Goal: Communication & Community: Ask a question

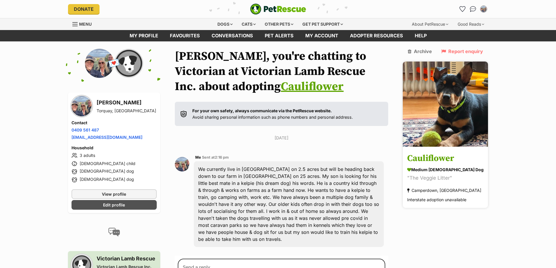
click at [453, 152] on h3 "Cauliflower" at bounding box center [445, 158] width 76 height 13
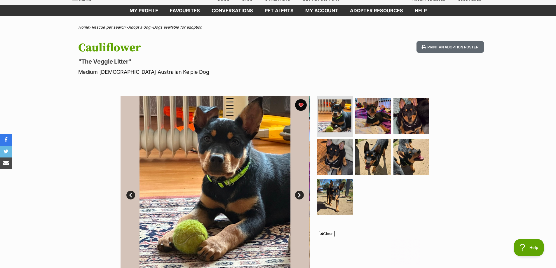
scroll to position [88, 0]
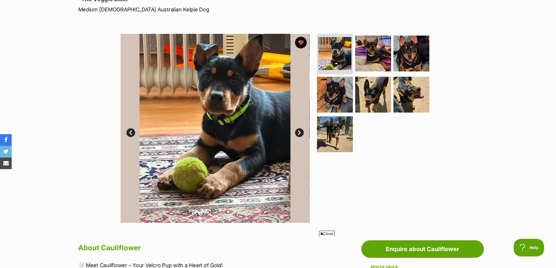
click at [299, 132] on link "Next" at bounding box center [299, 132] width 9 height 9
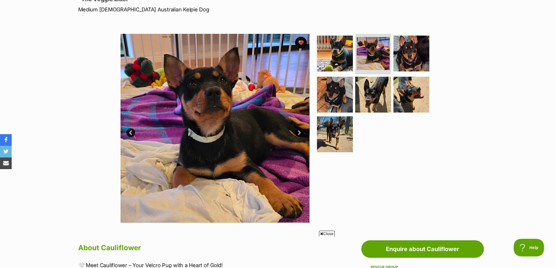
click at [299, 132] on link "Next" at bounding box center [299, 132] width 9 height 9
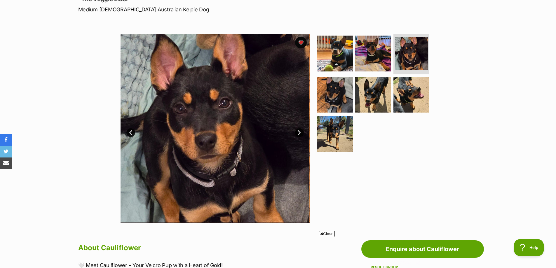
click at [299, 132] on link "Next" at bounding box center [299, 132] width 9 height 9
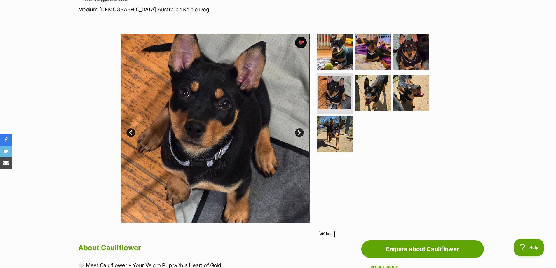
click at [299, 132] on link "Next" at bounding box center [299, 132] width 9 height 9
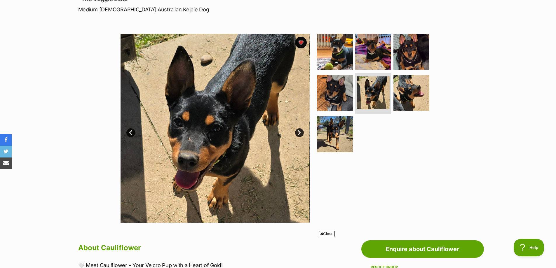
click at [299, 132] on link "Next" at bounding box center [299, 132] width 9 height 9
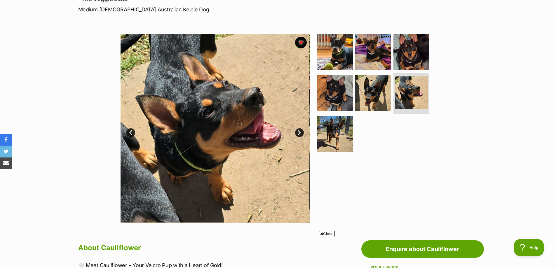
click at [299, 132] on link "Next" at bounding box center [299, 132] width 9 height 9
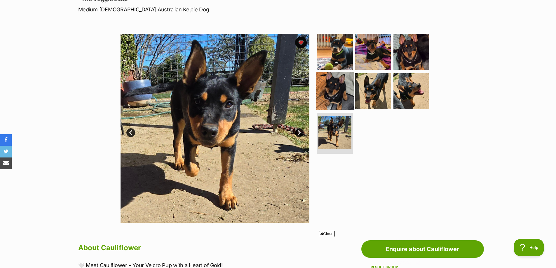
click at [331, 91] on img at bounding box center [335, 91] width 38 height 38
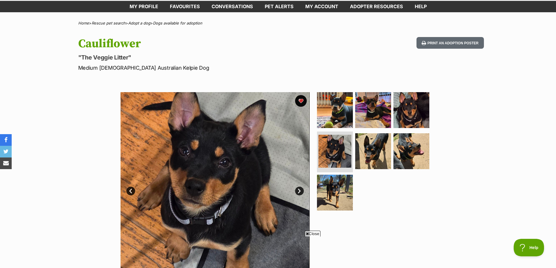
scroll to position [0, 0]
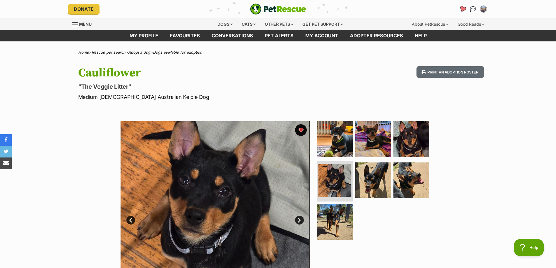
click at [461, 8] on icon "Favourites" at bounding box center [462, 9] width 7 height 7
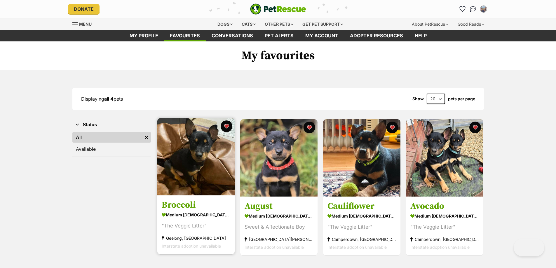
click at [179, 206] on h3 "Broccoli" at bounding box center [196, 205] width 69 height 11
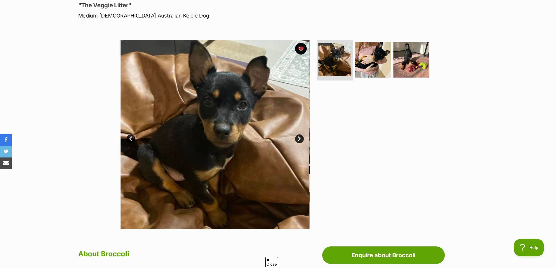
scroll to position [88, 0]
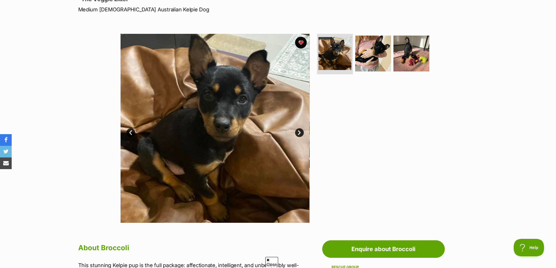
click at [300, 134] on link "Next" at bounding box center [299, 132] width 9 height 9
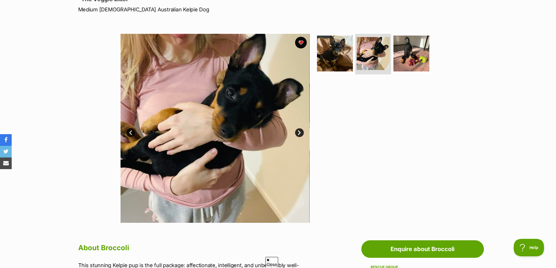
scroll to position [0, 0]
click at [300, 134] on link "Next" at bounding box center [299, 132] width 9 height 9
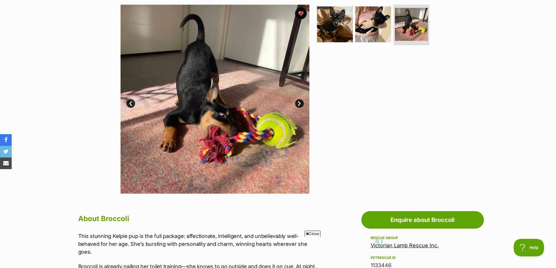
scroll to position [88, 0]
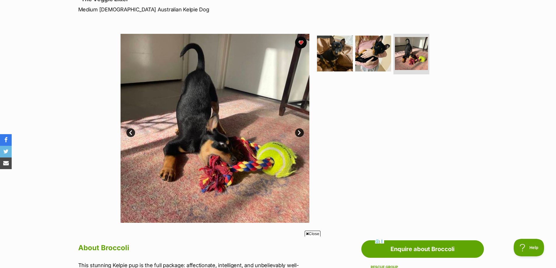
click at [131, 132] on link "Prev" at bounding box center [130, 132] width 9 height 9
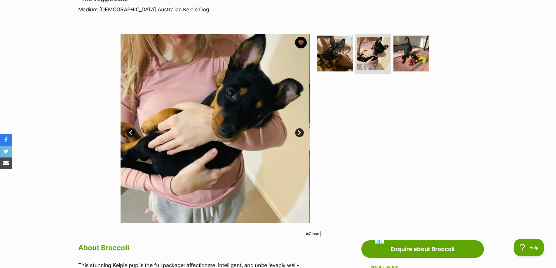
click at [131, 132] on link "Prev" at bounding box center [130, 132] width 9 height 9
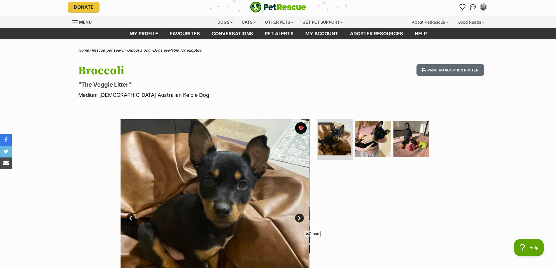
scroll to position [0, 0]
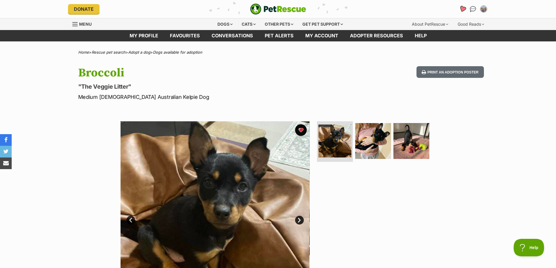
click at [464, 9] on icon "Favourites" at bounding box center [462, 9] width 7 height 7
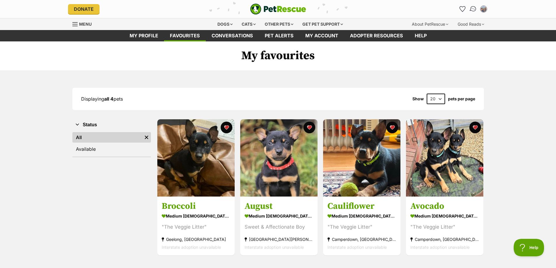
scroll to position [29, 0]
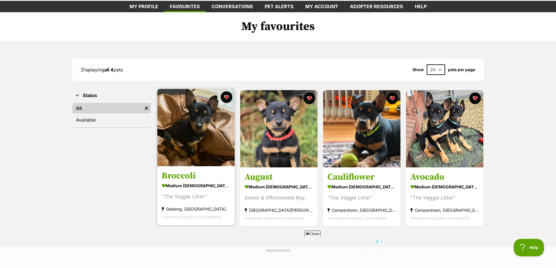
click at [176, 209] on div "Geelong, [GEOGRAPHIC_DATA]" at bounding box center [196, 209] width 69 height 8
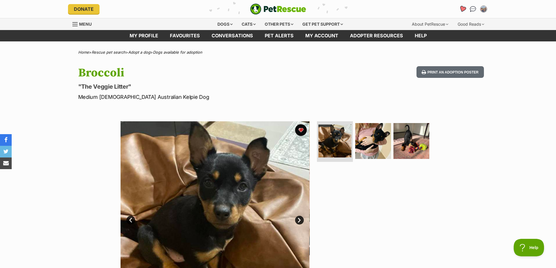
click at [462, 9] on icon "Favourites" at bounding box center [462, 9] width 7 height 7
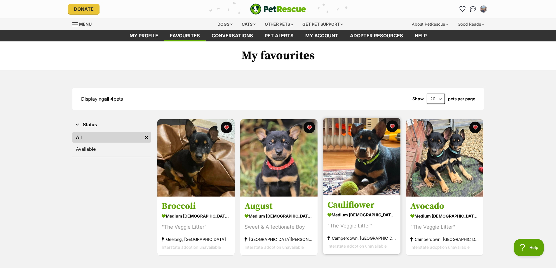
click at [359, 204] on h3 "Cauliflower" at bounding box center [361, 205] width 69 height 11
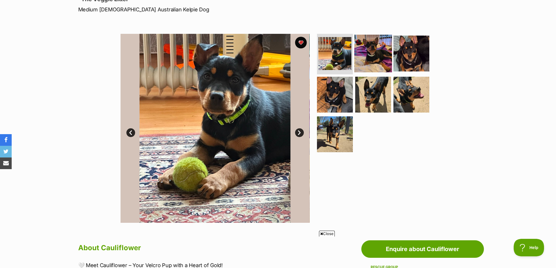
click at [377, 54] on img at bounding box center [373, 53] width 38 height 38
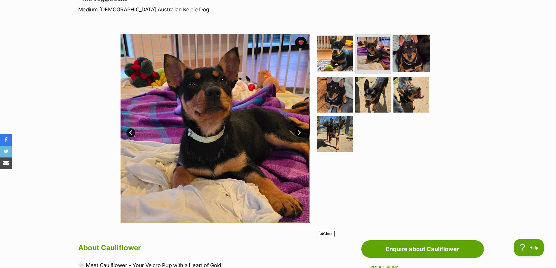
click at [408, 53] on img at bounding box center [411, 53] width 38 height 38
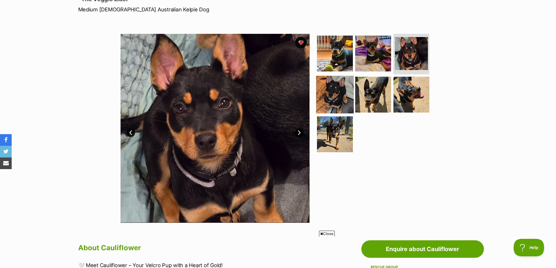
click at [328, 97] on img at bounding box center [335, 95] width 38 height 38
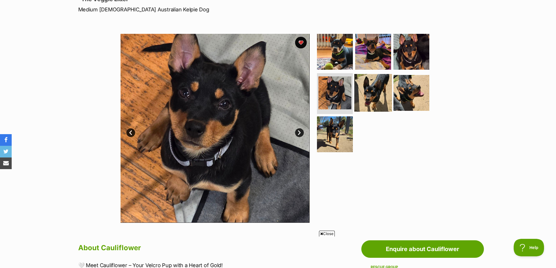
click at [363, 98] on img at bounding box center [373, 93] width 38 height 38
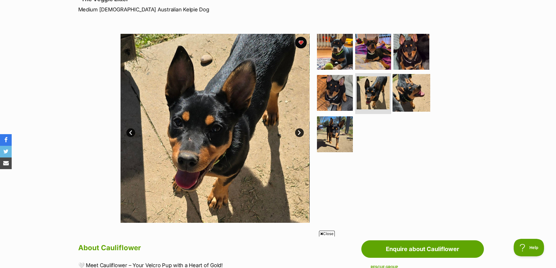
click at [415, 97] on img at bounding box center [411, 93] width 38 height 38
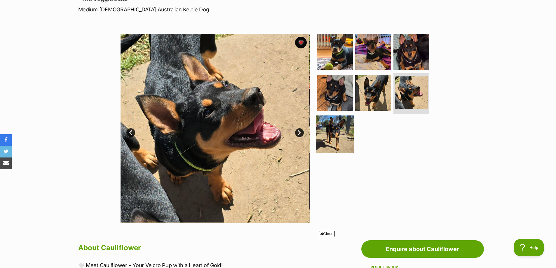
click at [340, 135] on img at bounding box center [335, 135] width 38 height 38
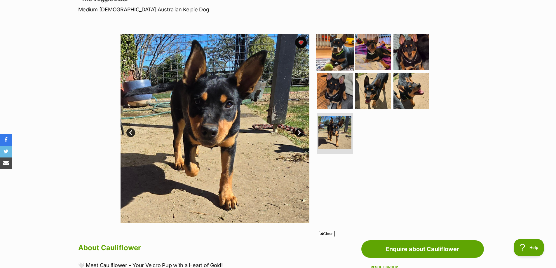
click at [340, 59] on img at bounding box center [335, 52] width 38 height 38
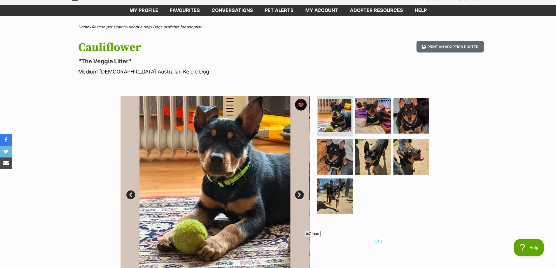
scroll to position [58, 0]
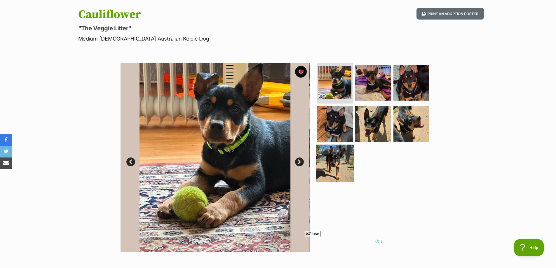
click at [351, 151] on img at bounding box center [335, 164] width 38 height 38
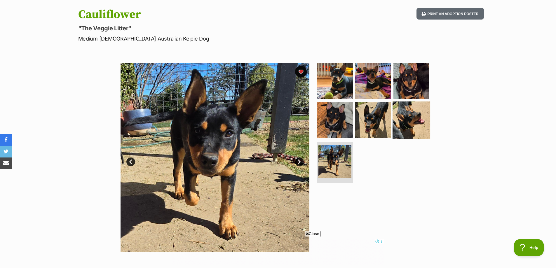
click at [418, 125] on img at bounding box center [411, 121] width 38 height 38
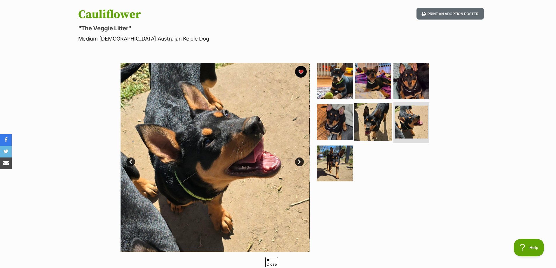
scroll to position [0, 0]
click at [373, 126] on img at bounding box center [373, 122] width 38 height 38
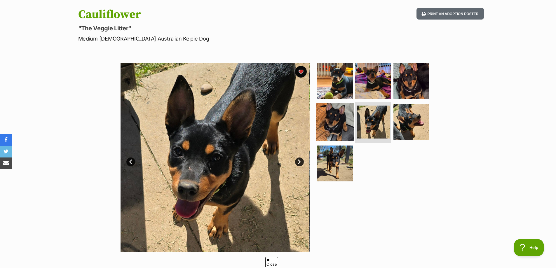
click at [339, 123] on img at bounding box center [335, 122] width 38 height 38
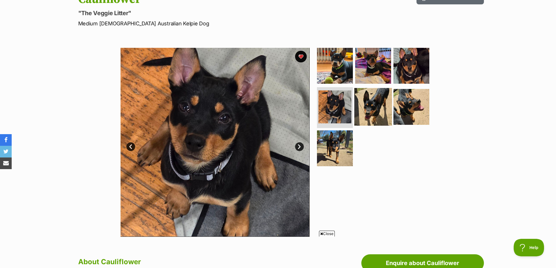
scroll to position [58, 0]
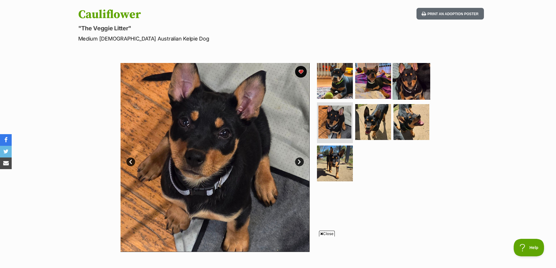
click at [418, 86] on img at bounding box center [411, 81] width 38 height 38
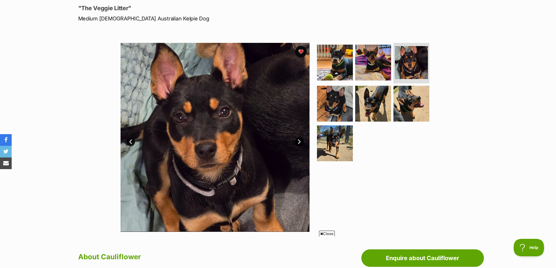
scroll to position [88, 0]
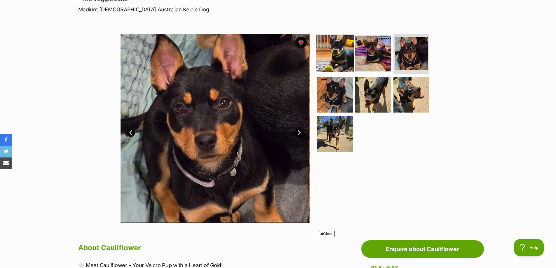
click at [340, 62] on img at bounding box center [335, 53] width 38 height 38
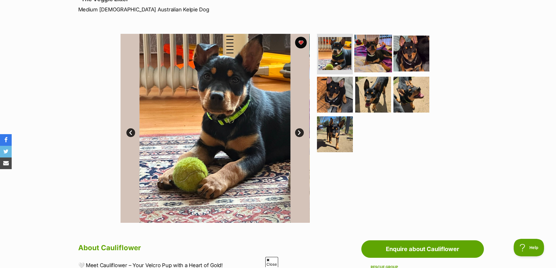
scroll to position [0, 0]
click at [367, 56] on img at bounding box center [373, 53] width 38 height 38
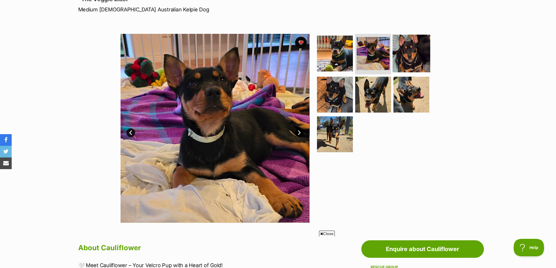
click at [418, 60] on img at bounding box center [411, 53] width 38 height 38
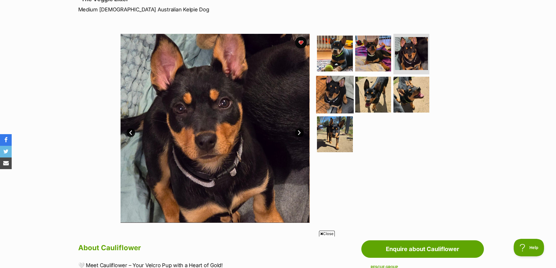
click at [325, 85] on img at bounding box center [335, 95] width 38 height 38
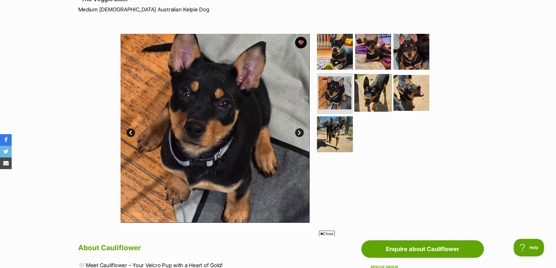
click at [388, 88] on img at bounding box center [373, 93] width 38 height 38
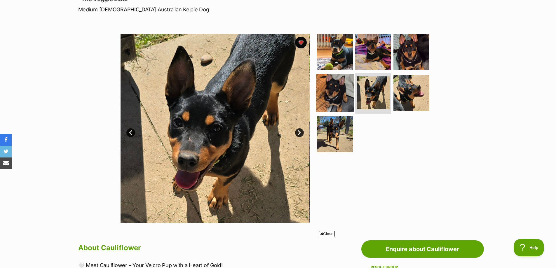
click at [340, 83] on img at bounding box center [335, 93] width 38 height 38
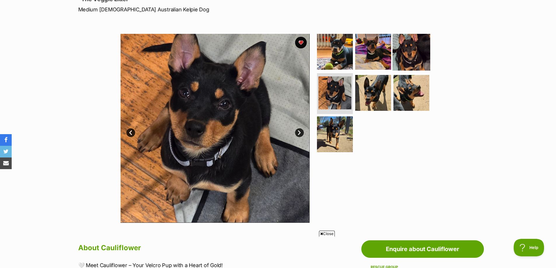
click at [412, 63] on img at bounding box center [411, 52] width 38 height 38
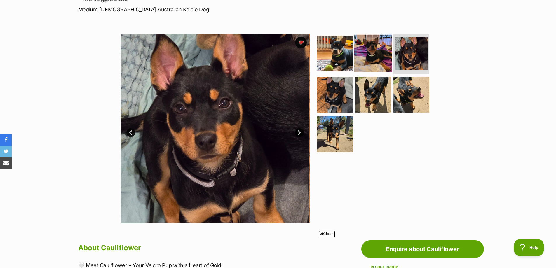
click at [367, 62] on img at bounding box center [373, 53] width 38 height 38
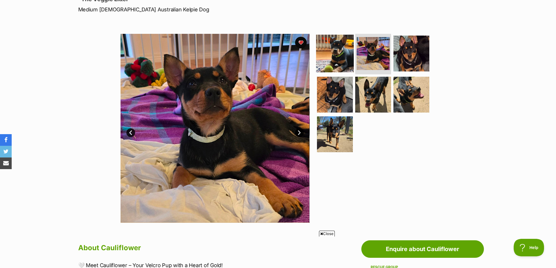
click at [343, 55] on img at bounding box center [335, 53] width 38 height 38
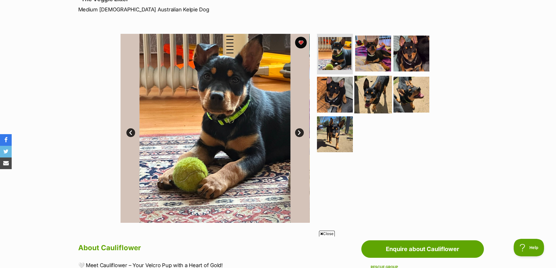
click at [382, 81] on img at bounding box center [373, 95] width 38 height 38
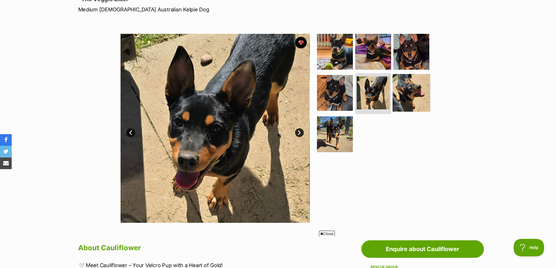
click at [405, 79] on img at bounding box center [411, 93] width 38 height 38
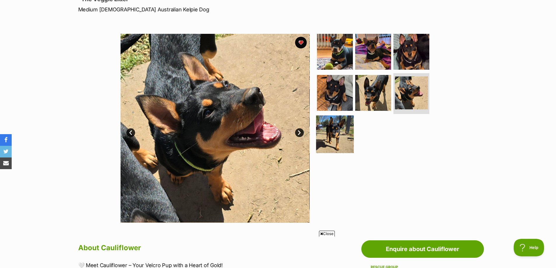
click at [338, 125] on img at bounding box center [335, 135] width 38 height 38
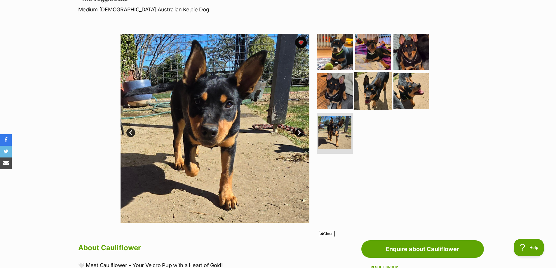
click at [369, 97] on img at bounding box center [373, 91] width 38 height 38
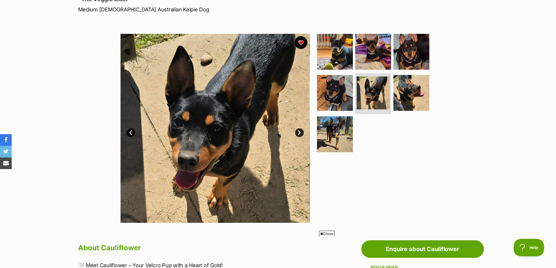
click at [303, 39] on button "favourite" at bounding box center [300, 42] width 13 height 13
click at [298, 42] on button "favourite" at bounding box center [300, 42] width 13 height 13
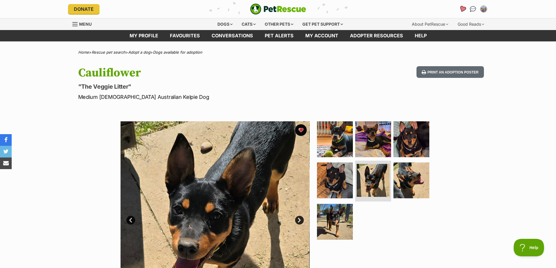
click at [459, 7] on link "Favourites" at bounding box center [462, 9] width 12 height 12
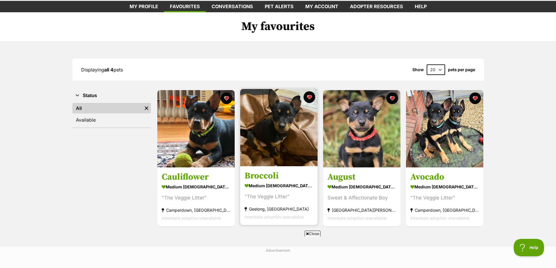
click at [261, 146] on img at bounding box center [278, 127] width 77 height 77
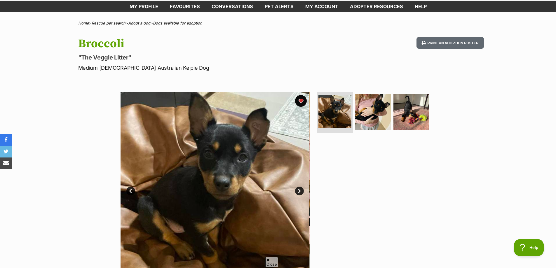
click at [301, 192] on link "Next" at bounding box center [299, 191] width 9 height 9
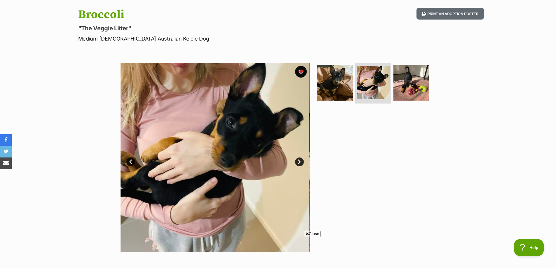
click at [301, 163] on link "Next" at bounding box center [299, 162] width 9 height 9
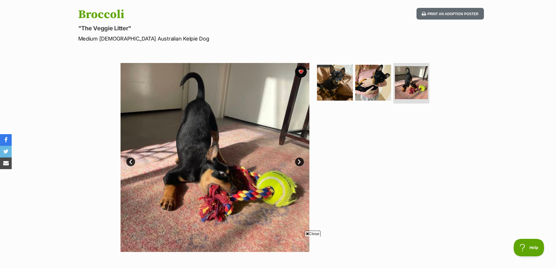
click at [127, 163] on link "Prev" at bounding box center [130, 162] width 9 height 9
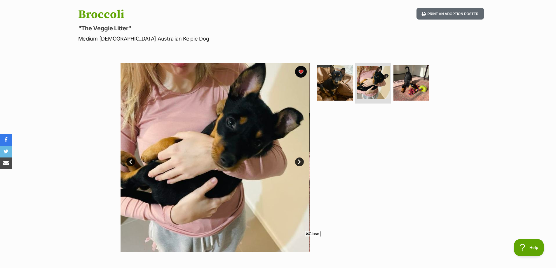
click at [299, 161] on link "Next" at bounding box center [299, 162] width 9 height 9
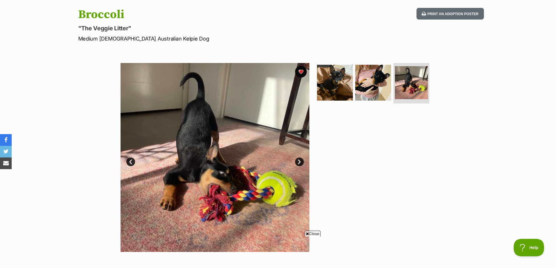
click at [132, 163] on link "Prev" at bounding box center [130, 162] width 9 height 9
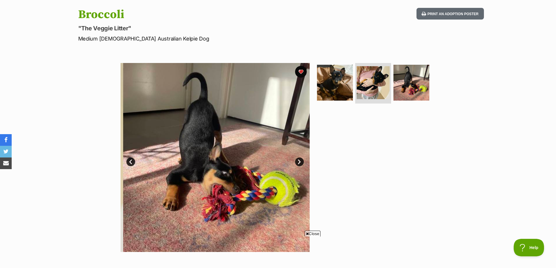
click at [133, 161] on link "Prev" at bounding box center [130, 162] width 9 height 9
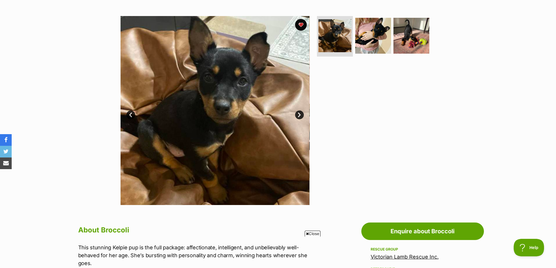
scroll to position [88, 0]
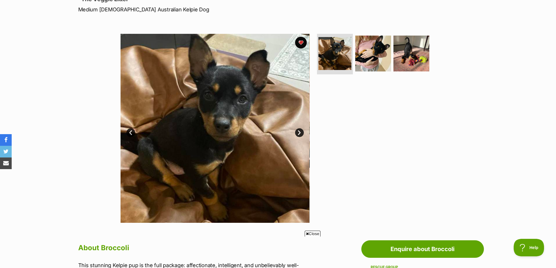
click at [299, 132] on link "Next" at bounding box center [299, 132] width 9 height 9
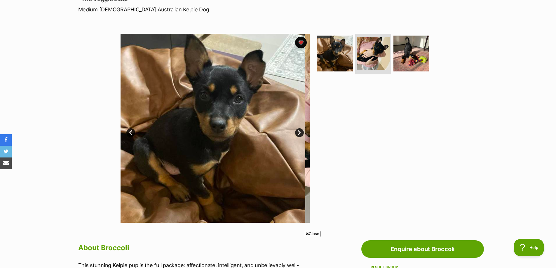
scroll to position [0, 0]
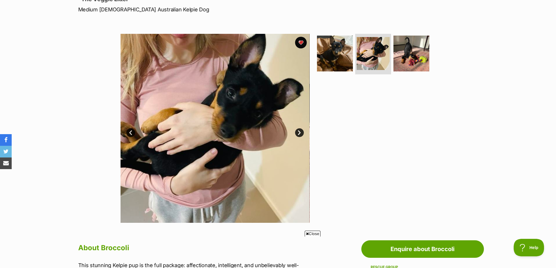
click at [299, 132] on link "Next" at bounding box center [299, 132] width 9 height 9
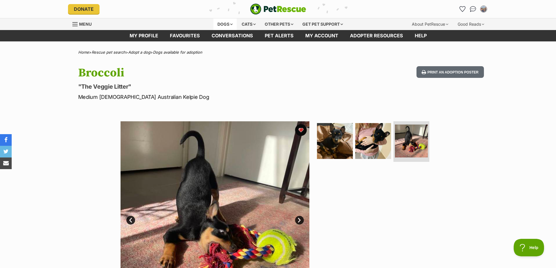
click at [222, 22] on div "Dogs" at bounding box center [224, 24] width 23 height 12
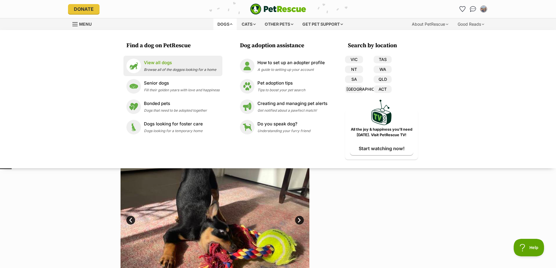
click at [196, 65] on p "View all dogs" at bounding box center [180, 63] width 72 height 7
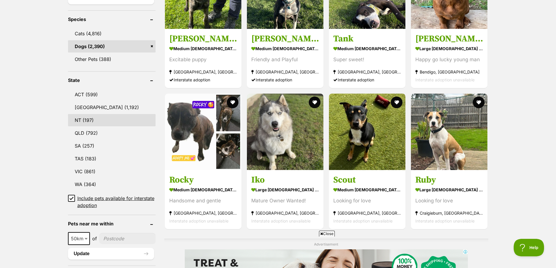
scroll to position [233, 0]
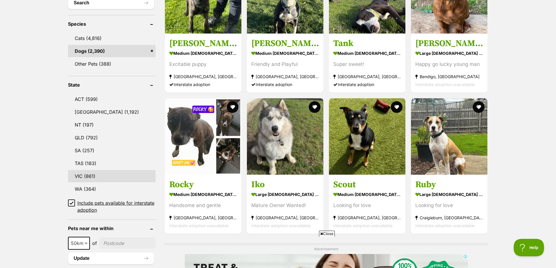
click at [101, 170] on link "VIC (861)" at bounding box center [112, 176] width 88 height 12
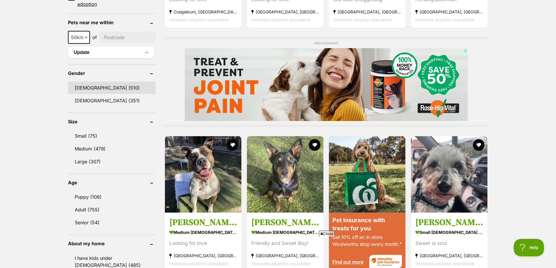
scroll to position [467, 0]
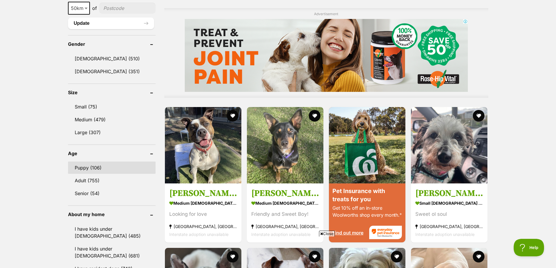
click at [104, 172] on link "Puppy (106)" at bounding box center [112, 168] width 88 height 12
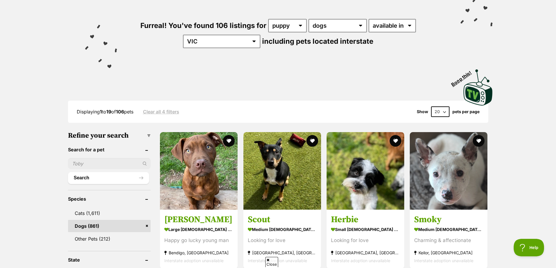
click at [98, 149] on header "Search for a pet" at bounding box center [109, 149] width 83 height 5
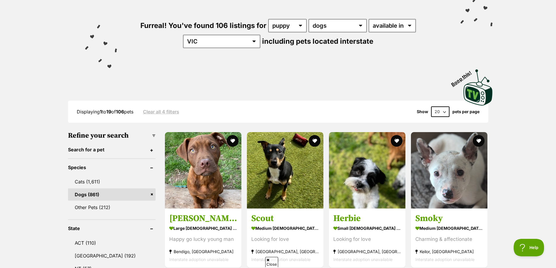
click at [98, 149] on header "Search for a pet" at bounding box center [112, 149] width 88 height 5
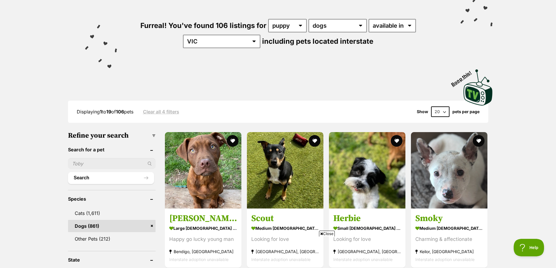
click at [95, 159] on input "text" at bounding box center [112, 163] width 88 height 11
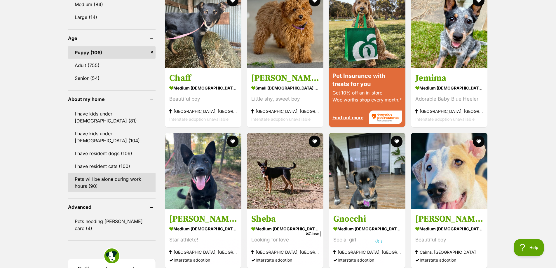
scroll to position [584, 0]
click at [119, 173] on link "Pets will be alone during work hours (90)" at bounding box center [112, 182] width 88 height 19
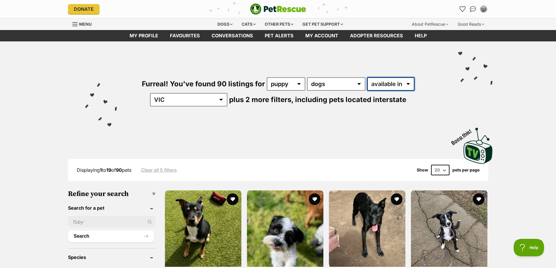
click at [380, 81] on select "available in located in" at bounding box center [390, 83] width 47 height 13
click at [312, 104] on div "Furreal! You've found 90 listings for any age puppy adult senior any type of pe…" at bounding box center [278, 81] width 429 height 81
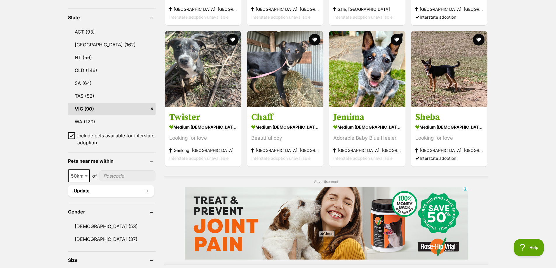
scroll to position [292, 0]
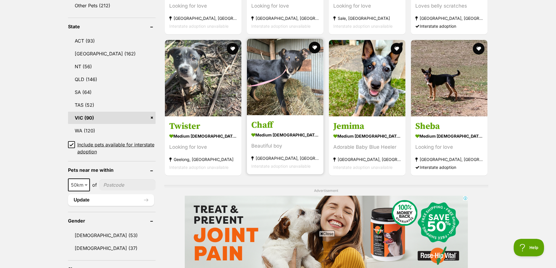
click at [288, 111] on img at bounding box center [285, 77] width 76 height 76
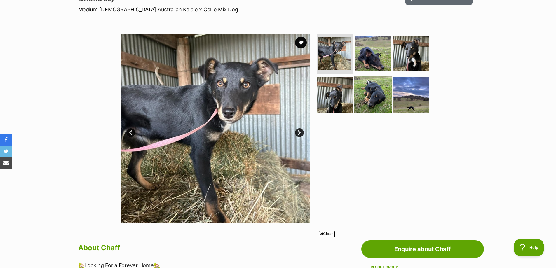
click at [366, 99] on img at bounding box center [373, 95] width 38 height 38
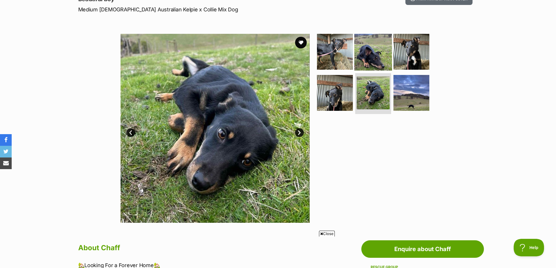
click at [380, 64] on img at bounding box center [373, 52] width 38 height 38
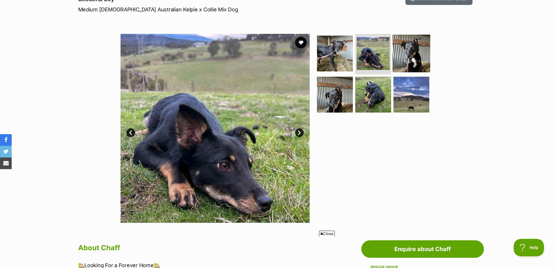
click at [414, 55] on img at bounding box center [411, 53] width 38 height 38
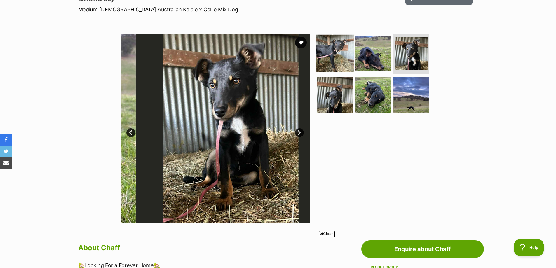
click at [337, 55] on img at bounding box center [335, 53] width 38 height 38
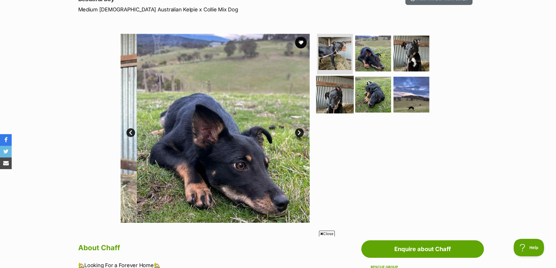
click at [338, 88] on img at bounding box center [335, 95] width 38 height 38
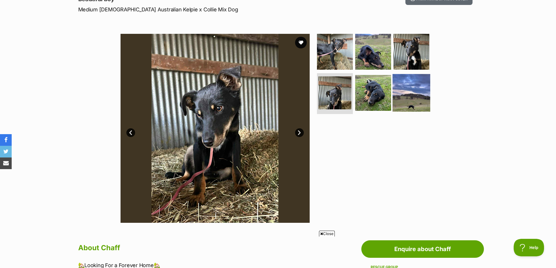
click at [426, 91] on img at bounding box center [411, 93] width 38 height 38
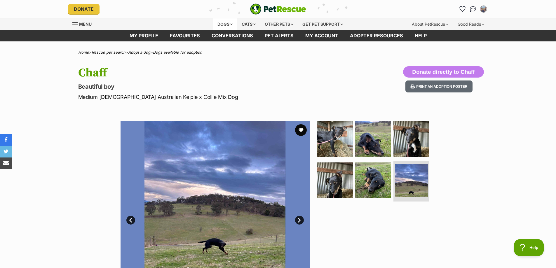
click at [230, 26] on div "Dogs" at bounding box center [224, 24] width 23 height 12
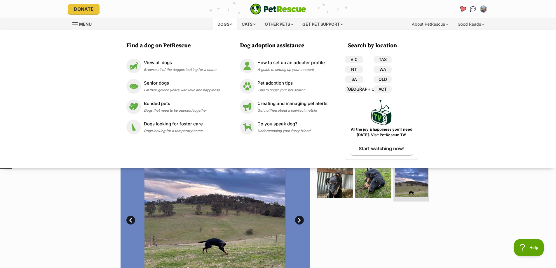
click at [463, 7] on icon "Favourites" at bounding box center [462, 9] width 7 height 7
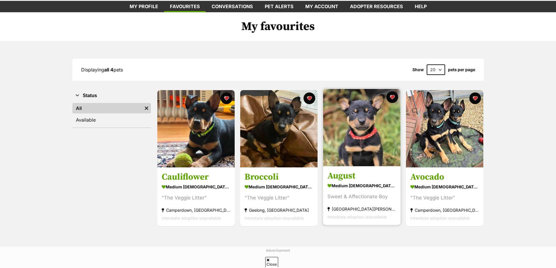
click at [376, 127] on img at bounding box center [361, 127] width 77 height 77
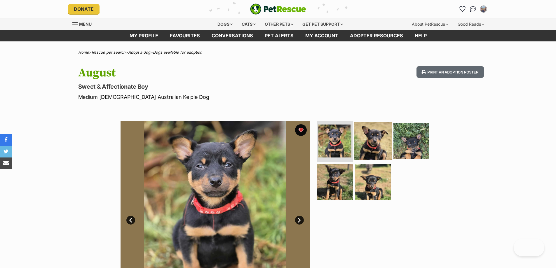
click at [369, 132] on img at bounding box center [373, 141] width 38 height 38
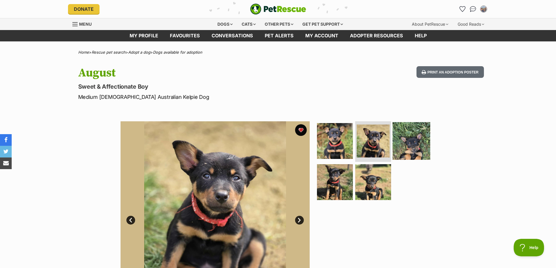
click at [412, 132] on img at bounding box center [411, 141] width 38 height 38
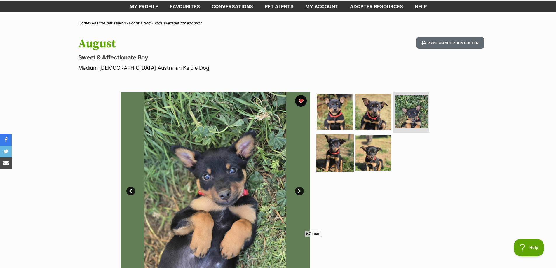
click at [343, 150] on img at bounding box center [335, 153] width 38 height 38
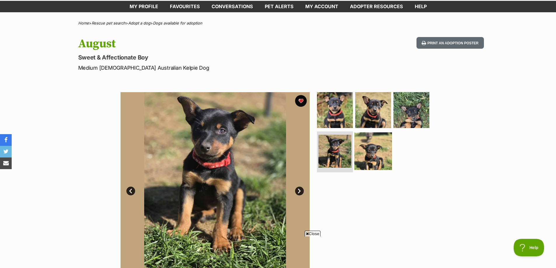
click at [376, 147] on img at bounding box center [373, 151] width 38 height 38
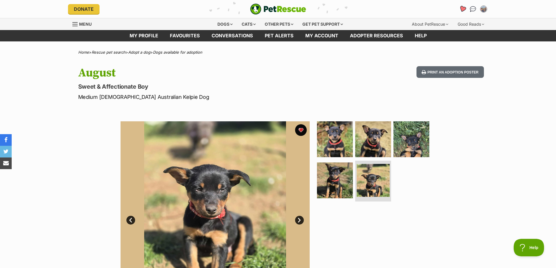
click at [462, 6] on icon "Favourites" at bounding box center [462, 9] width 7 height 7
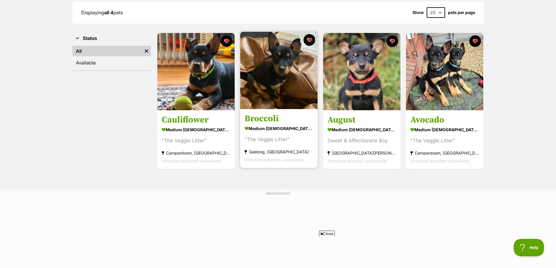
scroll to position [88, 0]
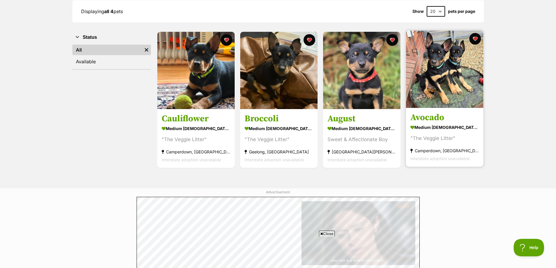
click at [454, 78] on img at bounding box center [444, 69] width 77 height 77
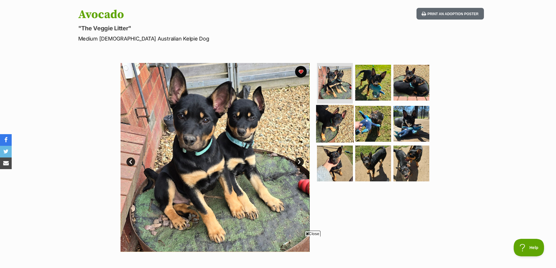
drag, startPoint x: 365, startPoint y: 126, endPoint x: 337, endPoint y: 128, distance: 28.0
click at [365, 126] on img at bounding box center [373, 124] width 36 height 36
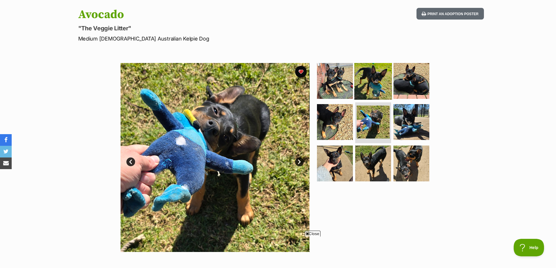
click at [379, 85] on img at bounding box center [373, 81] width 38 height 38
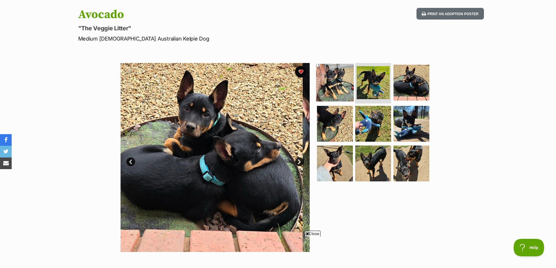
click at [337, 85] on img at bounding box center [335, 83] width 38 height 38
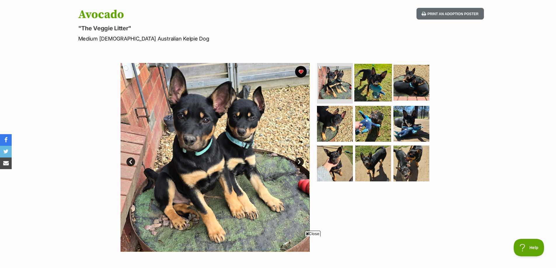
click at [382, 87] on img at bounding box center [373, 83] width 38 height 38
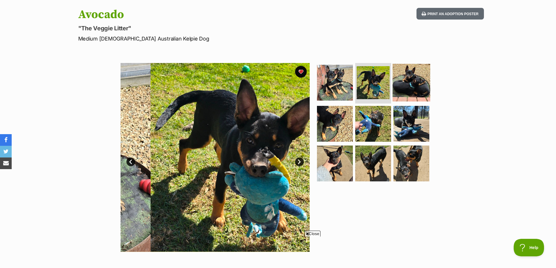
click at [408, 79] on img at bounding box center [411, 83] width 38 height 38
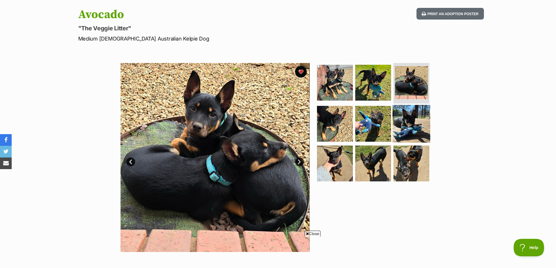
click at [410, 124] on img at bounding box center [411, 124] width 38 height 38
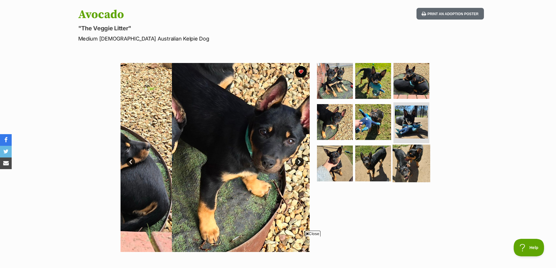
click at [405, 161] on img at bounding box center [411, 164] width 38 height 38
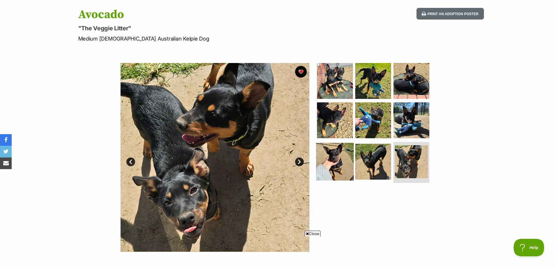
click at [326, 161] on img at bounding box center [335, 162] width 38 height 38
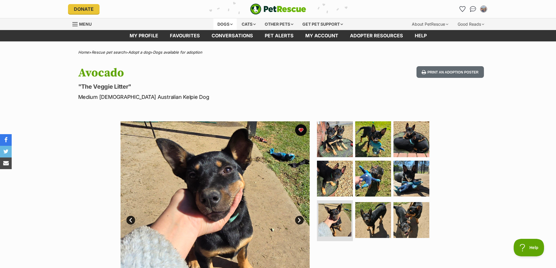
click at [216, 23] on div "Dogs" at bounding box center [224, 24] width 23 height 12
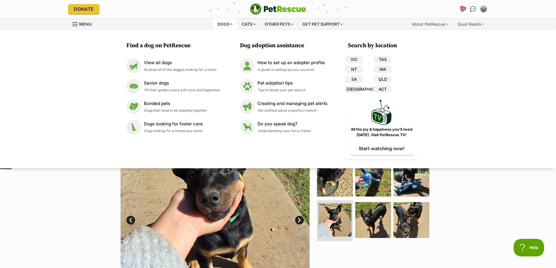
click at [461, 8] on icon "Favourites" at bounding box center [462, 9] width 7 height 7
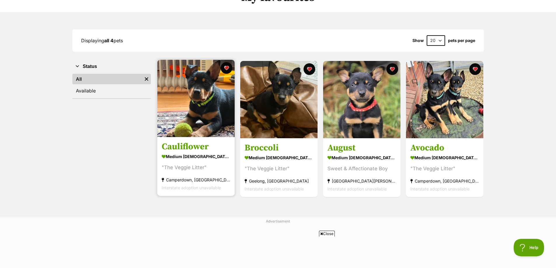
click at [215, 128] on img at bounding box center [195, 98] width 77 height 77
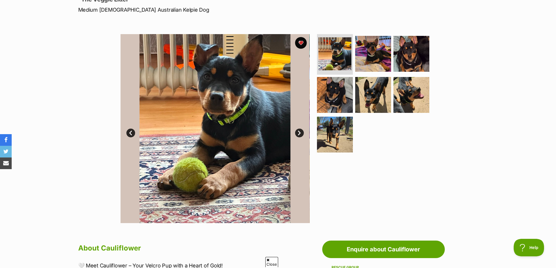
scroll to position [88, 0]
click at [302, 133] on link "Next" at bounding box center [299, 132] width 9 height 9
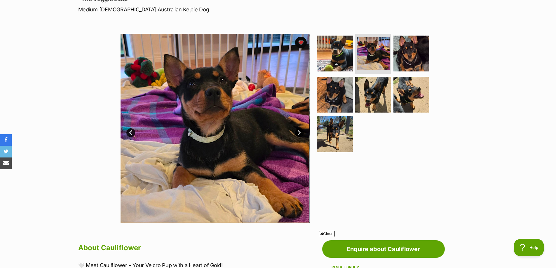
scroll to position [0, 0]
click at [301, 133] on link "Next" at bounding box center [299, 132] width 9 height 9
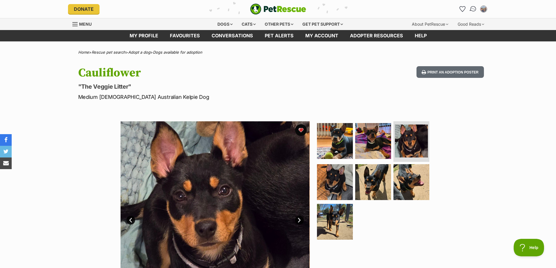
click at [471, 9] on img "Conversations" at bounding box center [473, 9] width 8 height 8
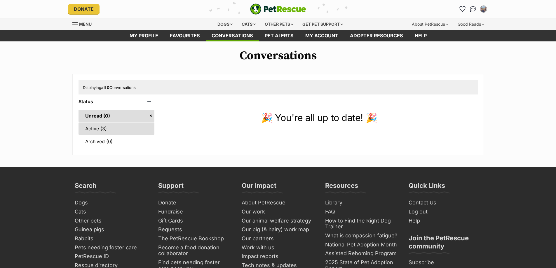
click at [104, 129] on link "Active (3)" at bounding box center [116, 129] width 76 height 12
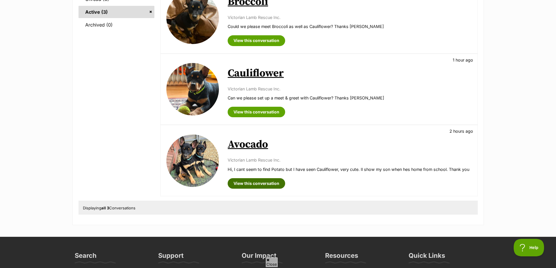
click at [267, 186] on link "View this conversation" at bounding box center [256, 183] width 57 height 11
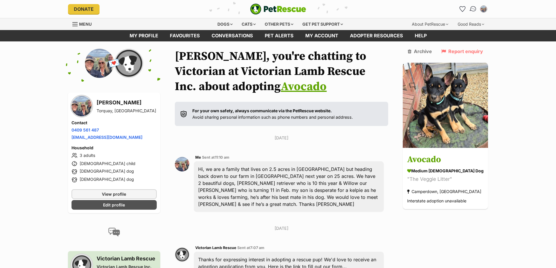
click at [474, 11] on img "Conversations" at bounding box center [473, 9] width 8 height 8
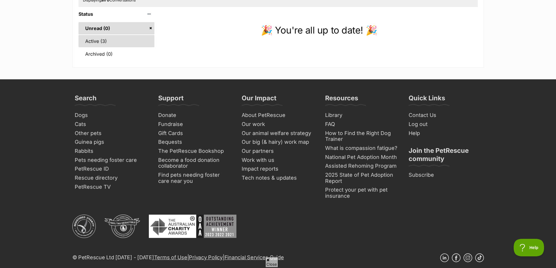
click at [115, 38] on link "Active (3)" at bounding box center [116, 41] width 76 height 12
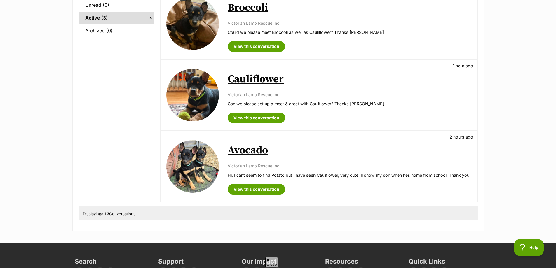
scroll to position [117, 0]
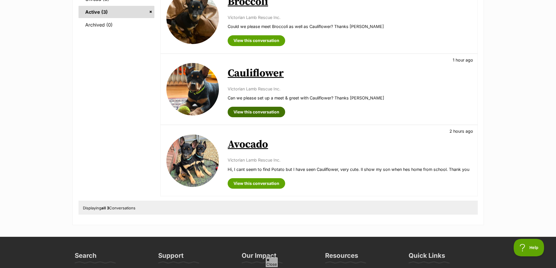
click at [244, 112] on link "View this conversation" at bounding box center [256, 112] width 57 height 11
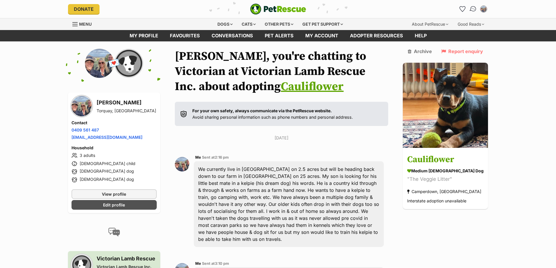
click at [474, 10] on img "Conversations" at bounding box center [473, 9] width 8 height 8
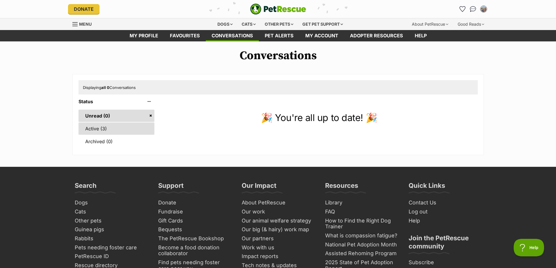
click at [113, 129] on link "Active (3)" at bounding box center [116, 129] width 76 height 12
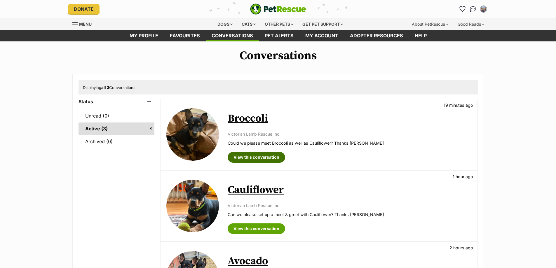
click at [258, 159] on link "View this conversation" at bounding box center [256, 157] width 57 height 11
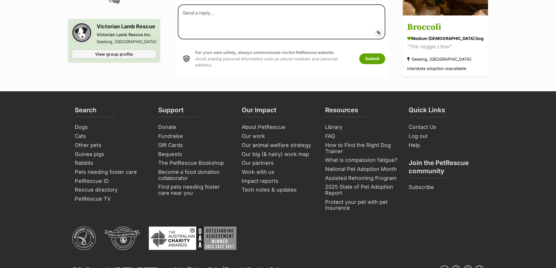
scroll to position [379, 0]
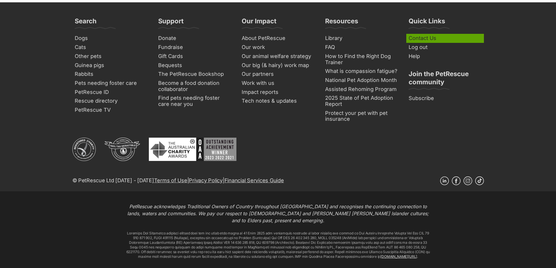
click at [424, 34] on link "Contact Us" at bounding box center [445, 38] width 78 height 9
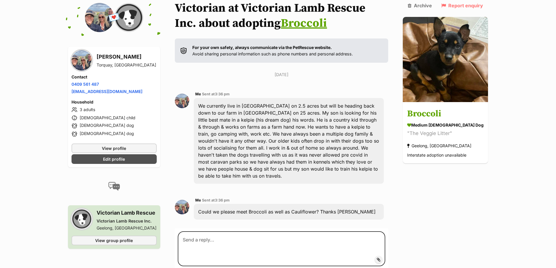
scroll to position [0, 0]
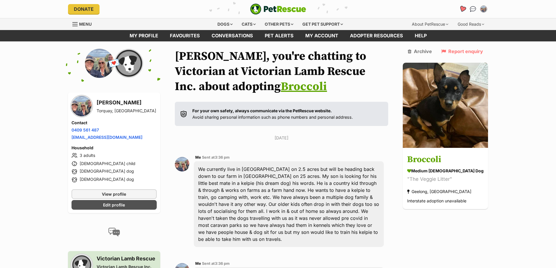
click at [462, 8] on icon "Favourites" at bounding box center [462, 9] width 7 height 7
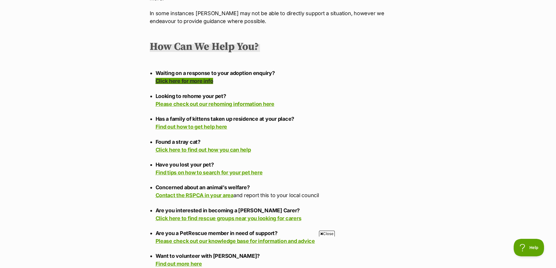
click at [196, 78] on link "Click here for more info" at bounding box center [185, 81] width 58 height 6
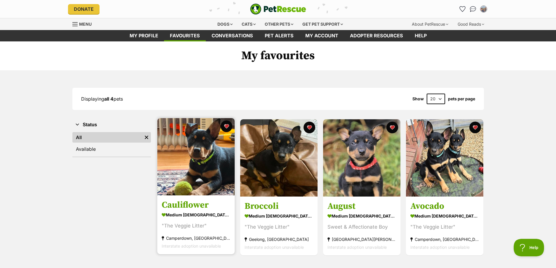
click at [217, 135] on img at bounding box center [195, 156] width 77 height 77
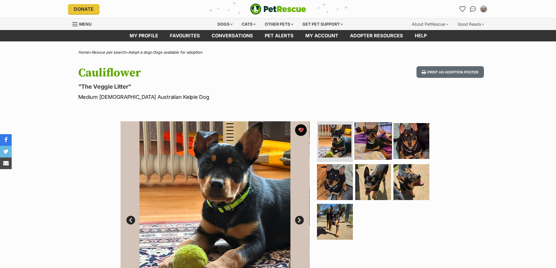
click at [358, 145] on img at bounding box center [373, 141] width 38 height 38
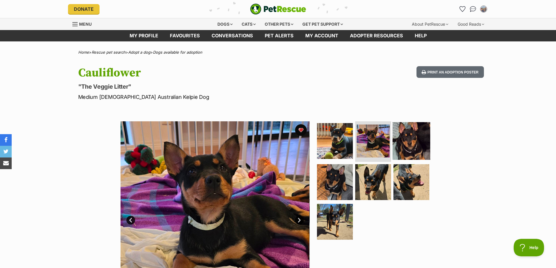
click at [404, 139] on img at bounding box center [411, 141] width 38 height 38
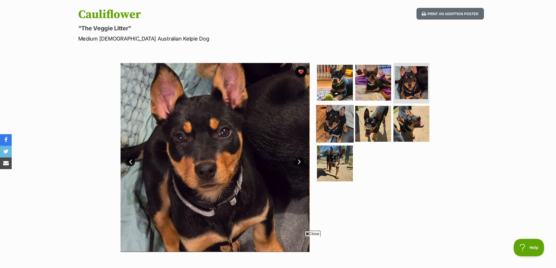
click at [342, 130] on img at bounding box center [335, 124] width 38 height 38
click at [373, 127] on img at bounding box center [373, 124] width 38 height 38
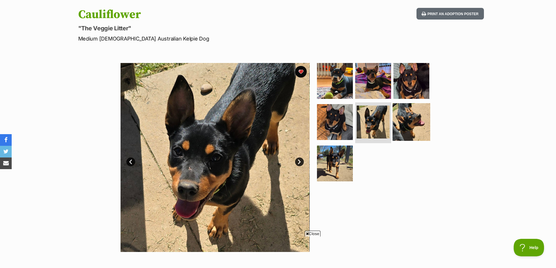
click at [410, 118] on img at bounding box center [411, 122] width 38 height 38
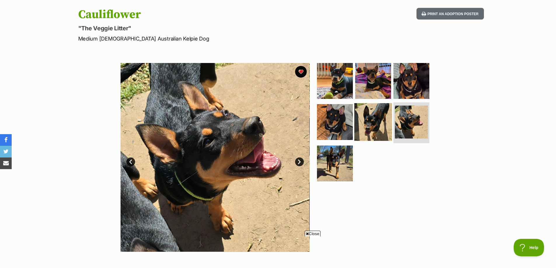
click at [364, 126] on img at bounding box center [373, 122] width 38 height 38
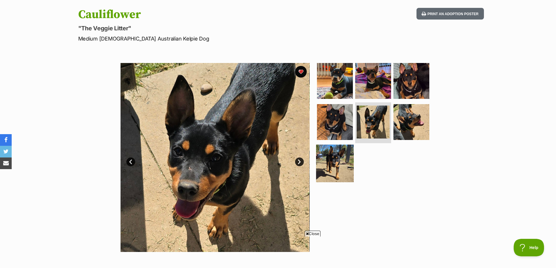
click at [345, 158] on img at bounding box center [335, 164] width 38 height 38
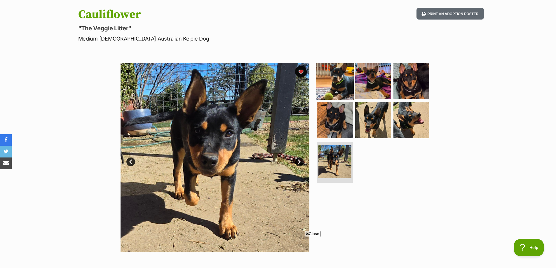
click at [338, 93] on img at bounding box center [335, 81] width 38 height 38
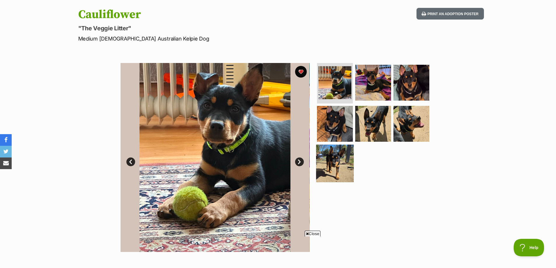
click at [333, 168] on img at bounding box center [335, 164] width 38 height 38
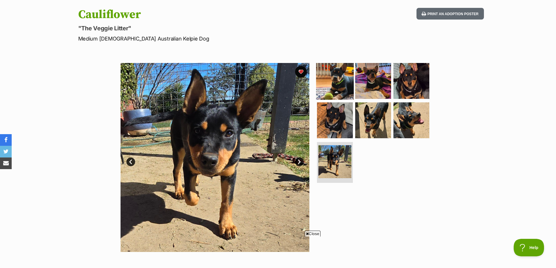
click at [344, 91] on img at bounding box center [335, 81] width 38 height 38
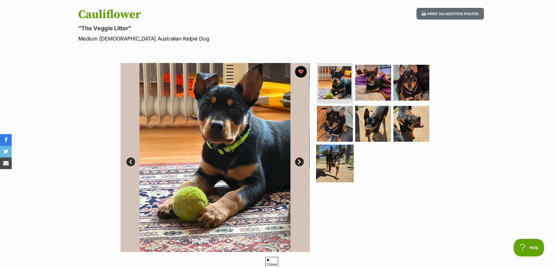
click at [331, 157] on img at bounding box center [335, 164] width 38 height 38
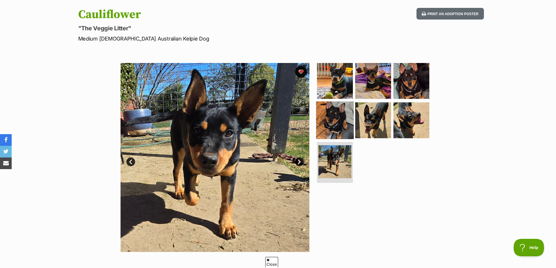
click at [331, 122] on img at bounding box center [335, 121] width 38 height 38
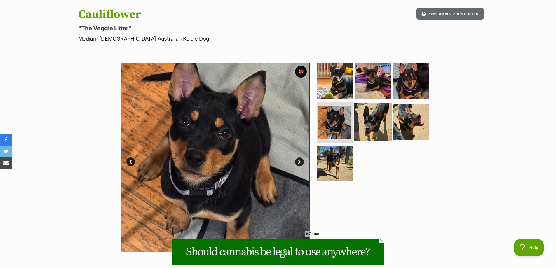
click at [369, 120] on img at bounding box center [373, 122] width 38 height 38
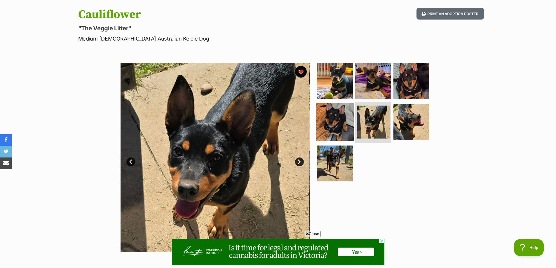
click at [336, 130] on img at bounding box center [335, 122] width 38 height 38
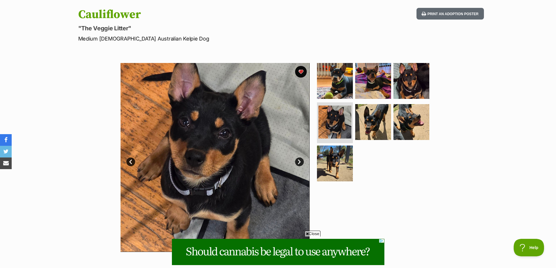
scroll to position [88, 0]
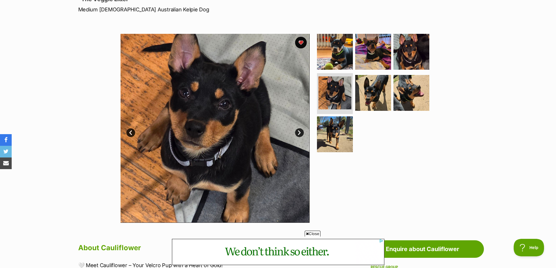
click at [320, 233] on span "Close" at bounding box center [313, 234] width 16 height 6
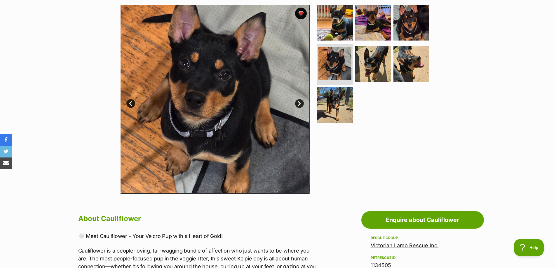
scroll to position [0, 0]
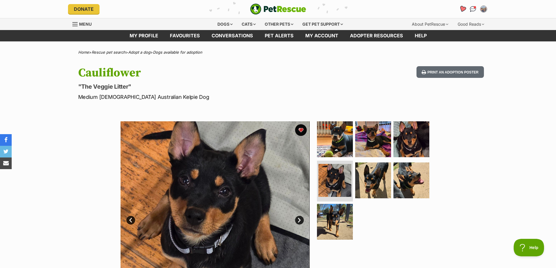
click at [461, 6] on icon "Favourites" at bounding box center [462, 9] width 7 height 7
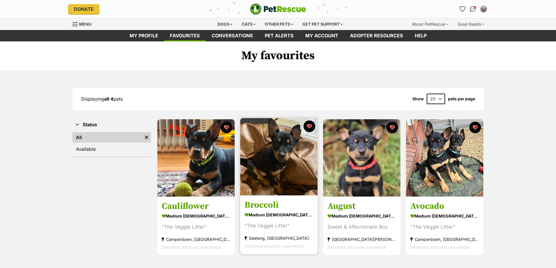
click at [271, 199] on link "Broccoli medium [DEMOGRAPHIC_DATA] Dog "The Veggie Litter" [GEOGRAPHIC_DATA], […" at bounding box center [278, 224] width 77 height 59
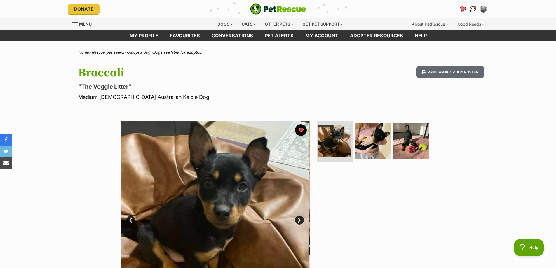
click at [465, 11] on icon "Favourites" at bounding box center [462, 9] width 8 height 8
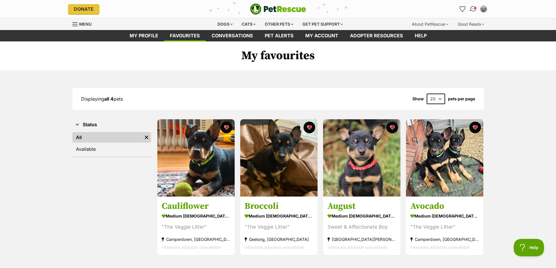
click at [471, 7] on img "Conversations" at bounding box center [473, 9] width 8 height 8
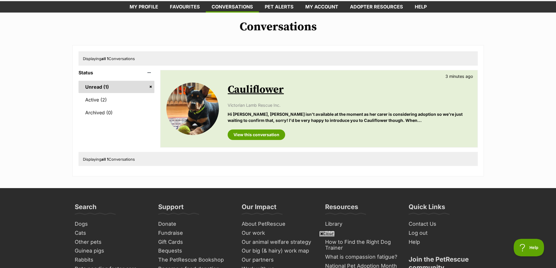
scroll to position [29, 0]
click at [260, 135] on link "View this conversation" at bounding box center [256, 134] width 57 height 11
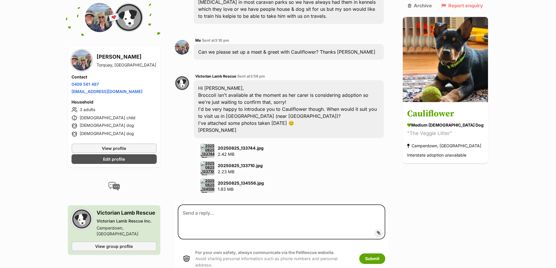
scroll to position [233, 0]
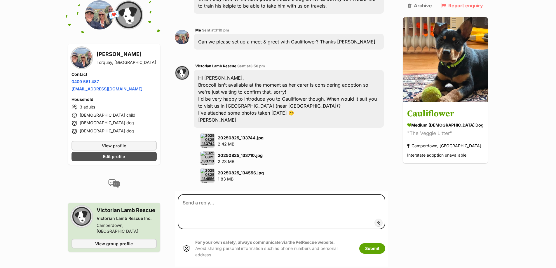
click at [209, 134] on img at bounding box center [207, 141] width 14 height 14
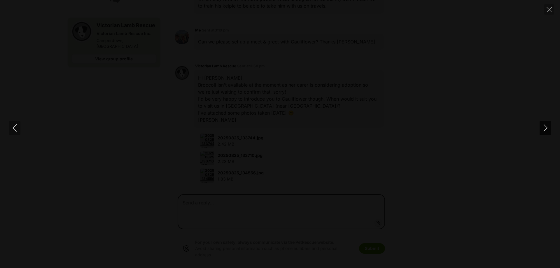
click at [544, 129] on icon "Next" at bounding box center [545, 127] width 7 height 7
click at [545, 128] on icon "Next" at bounding box center [545, 127] width 7 height 7
click at [547, 9] on icon "Close" at bounding box center [549, 9] width 5 height 5
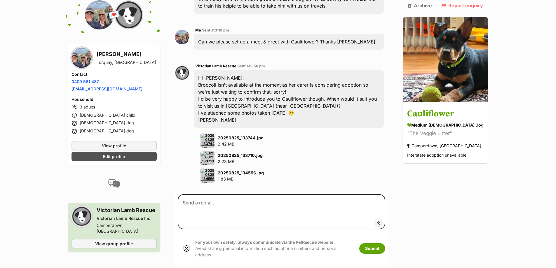
scroll to position [263, 0]
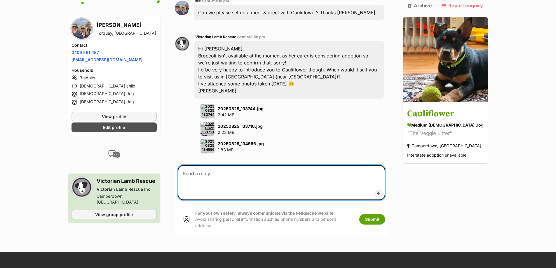
click at [192, 170] on textarea at bounding box center [281, 182] width 207 height 35
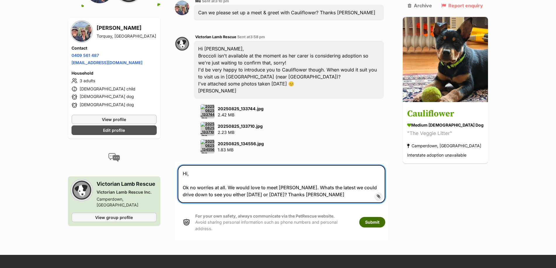
type textarea "Hi, Ok no worries at all. We would love to meet Cauliflower. Whats the latest w…"
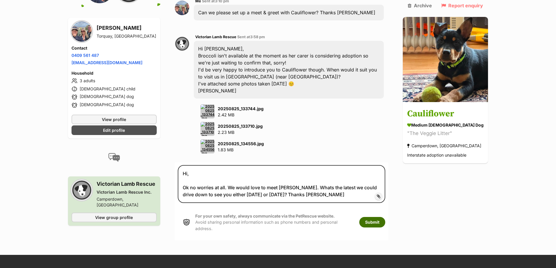
click at [383, 217] on button "Submit" at bounding box center [372, 222] width 26 height 11
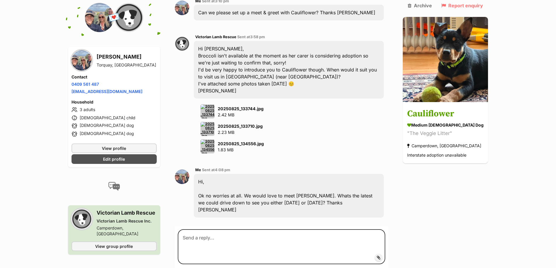
click at [213, 104] on img at bounding box center [207, 111] width 14 height 14
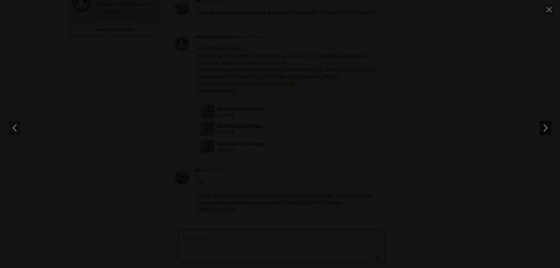
click at [547, 128] on icon "Next" at bounding box center [546, 127] width 4 height 7
click at [549, 10] on icon "Close" at bounding box center [549, 9] width 5 height 5
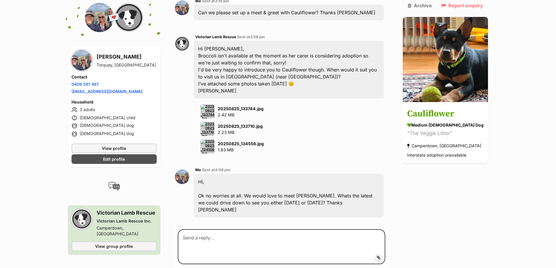
scroll to position [310, 0]
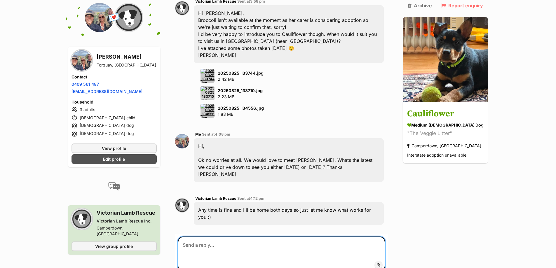
click at [218, 237] on textarea at bounding box center [281, 254] width 207 height 35
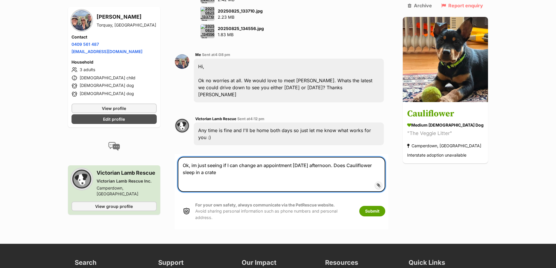
scroll to position [444, 0]
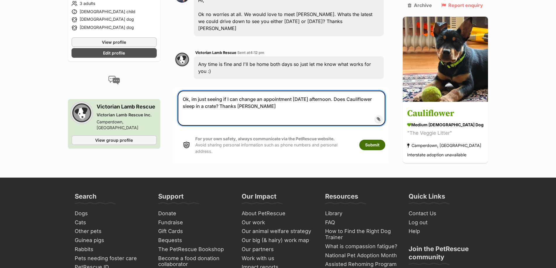
type textarea "Ok, im just seeing if I can change an appointment [DATE] afternoon. Does Caulif…"
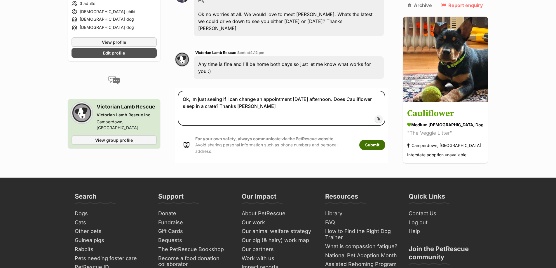
click at [384, 140] on button "Submit" at bounding box center [372, 145] width 26 height 11
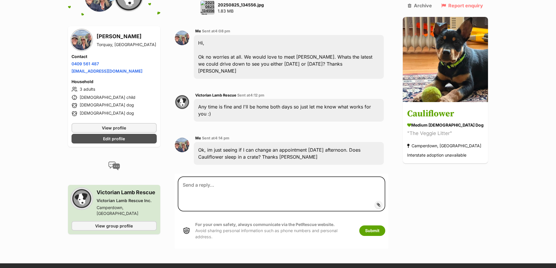
scroll to position [396, 0]
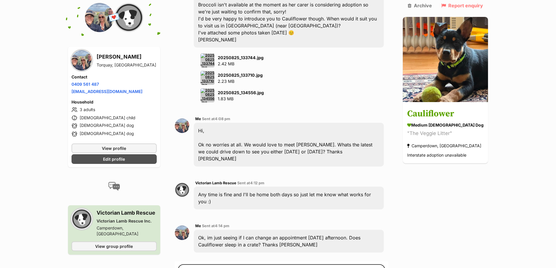
scroll to position [309, 0]
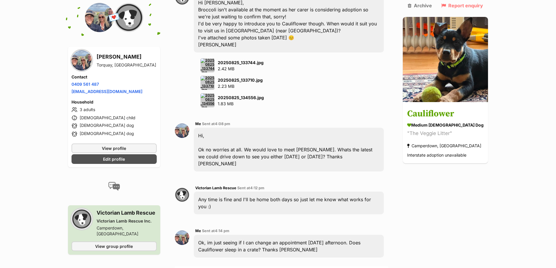
click at [211, 58] on img at bounding box center [207, 65] width 14 height 14
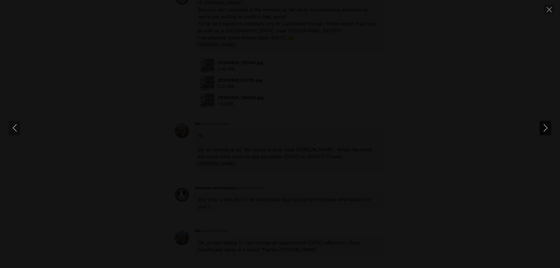
click at [544, 129] on icon "Next" at bounding box center [545, 127] width 7 height 7
click at [545, 129] on icon "Next" at bounding box center [545, 127] width 7 height 7
click at [550, 9] on icon "Close" at bounding box center [549, 9] width 5 height 5
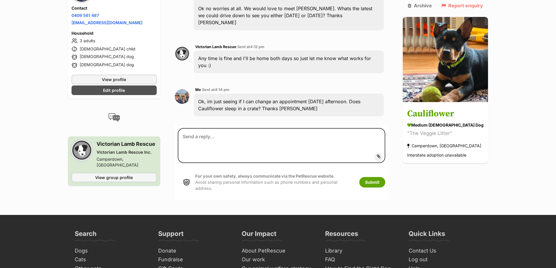
scroll to position [455, 0]
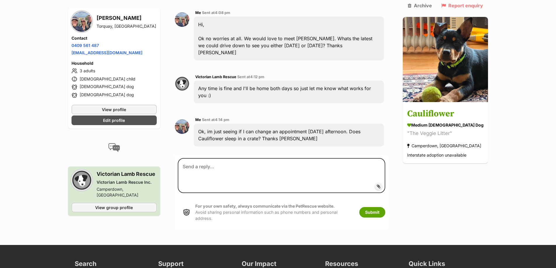
scroll to position [425, 0]
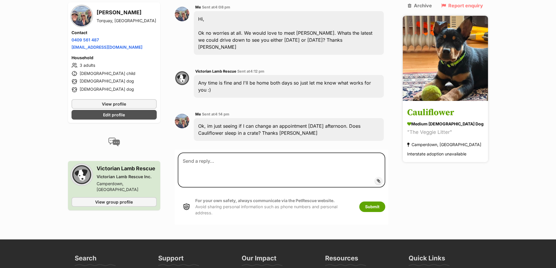
click at [441, 78] on img at bounding box center [445, 58] width 85 height 85
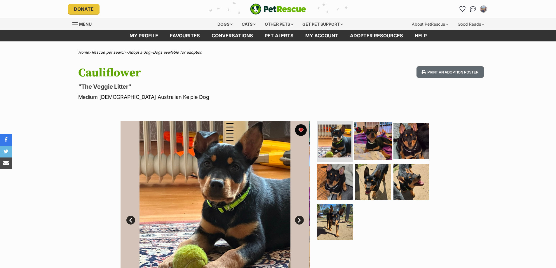
click at [364, 143] on img at bounding box center [373, 141] width 38 height 38
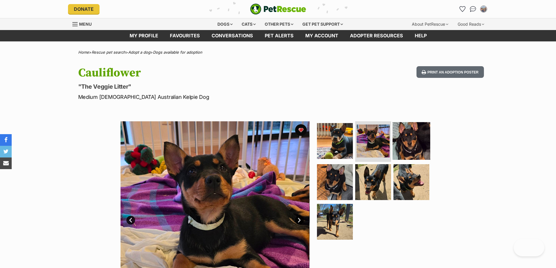
click at [410, 144] on img at bounding box center [411, 141] width 38 height 38
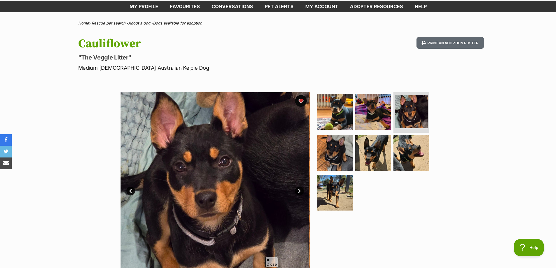
click at [299, 189] on link "Next" at bounding box center [299, 191] width 9 height 9
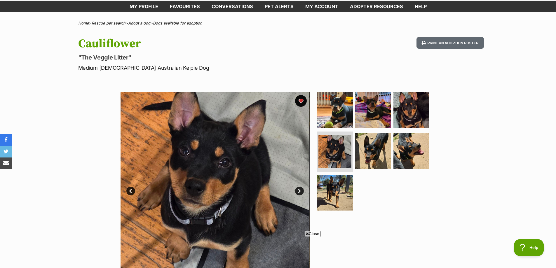
click at [299, 189] on link "Next" at bounding box center [299, 191] width 9 height 9
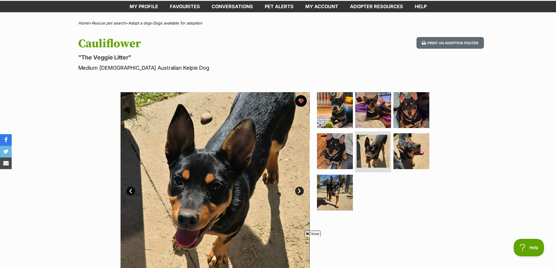
click at [299, 188] on link "Next" at bounding box center [299, 191] width 9 height 9
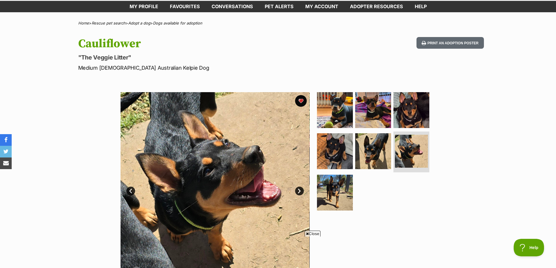
click at [299, 188] on link "Next" at bounding box center [299, 191] width 9 height 9
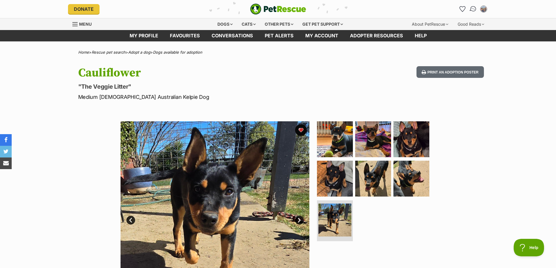
click at [473, 8] on img "Conversations" at bounding box center [473, 9] width 8 height 8
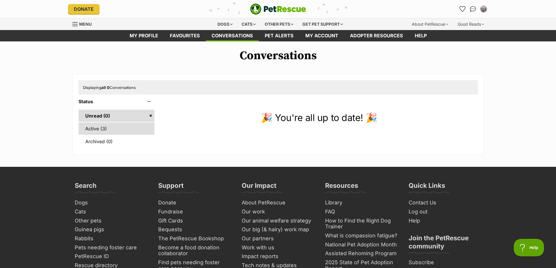
click at [93, 129] on link "Active (3)" at bounding box center [116, 129] width 76 height 12
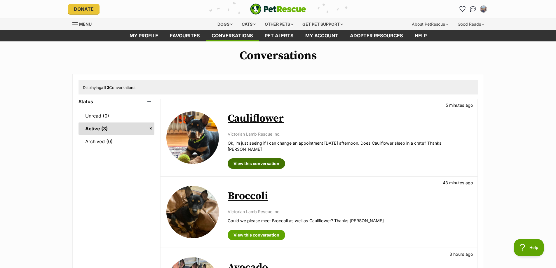
click at [253, 158] on link "View this conversation" at bounding box center [256, 163] width 57 height 11
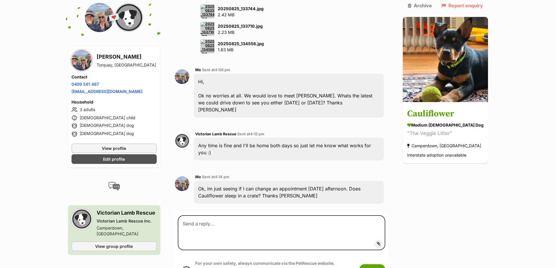
scroll to position [350, 0]
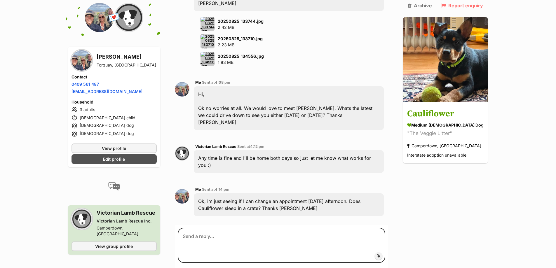
click at [211, 17] on img at bounding box center [207, 24] width 14 height 14
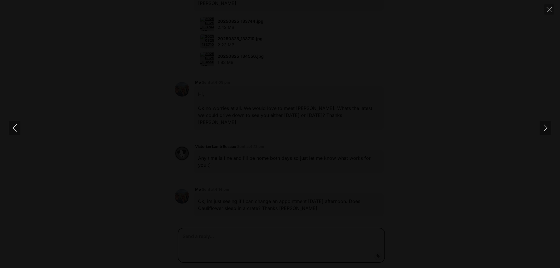
click at [264, 134] on img at bounding box center [280, 134] width 58 height 0
click at [261, 134] on img at bounding box center [231, 134] width 58 height 0
click at [546, 128] on icon "Next" at bounding box center [545, 127] width 7 height 7
click at [262, 134] on img at bounding box center [280, 134] width 58 height 0
click at [545, 129] on icon "Next" at bounding box center [545, 127] width 7 height 7
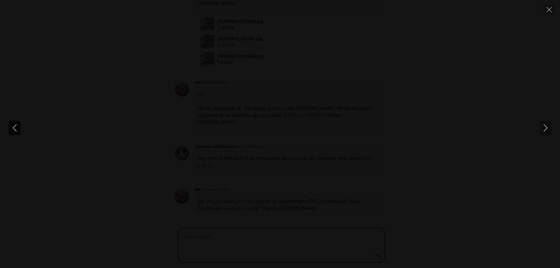
click at [13, 127] on icon "Previous" at bounding box center [14, 127] width 7 height 7
click at [294, 134] on img at bounding box center [280, 134] width 58 height 0
click at [261, 134] on img at bounding box center [231, 134] width 58 height 0
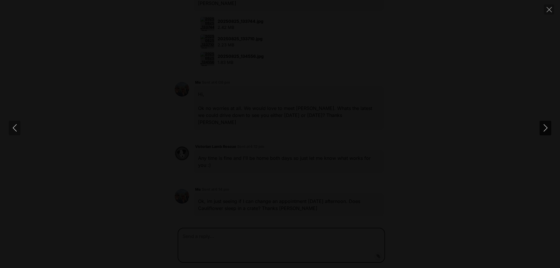
click at [545, 127] on icon "Next" at bounding box center [545, 127] width 7 height 7
click at [292, 134] on img at bounding box center [280, 134] width 58 height 0
click at [261, 134] on img at bounding box center [231, 134] width 58 height 0
click at [546, 128] on icon "Next" at bounding box center [545, 127] width 7 height 7
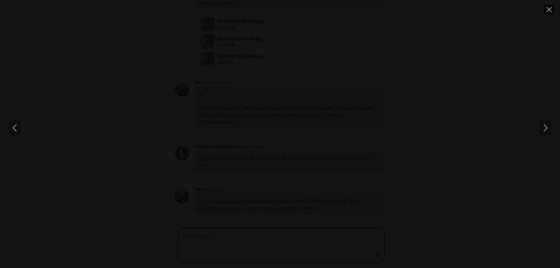
click at [549, 11] on icon "Close" at bounding box center [549, 9] width 5 height 5
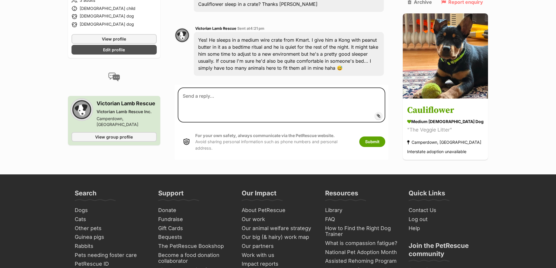
scroll to position [525, 0]
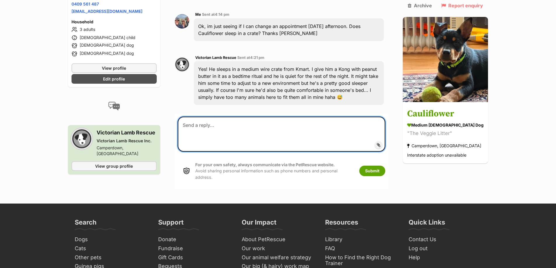
click at [217, 117] on textarea at bounding box center [281, 134] width 207 height 35
type textarea "h"
click at [385, 117] on textarea "Haha I bet you do! If Cauliflower is a great match for us do we take him home s…" at bounding box center [281, 134] width 207 height 35
click at [280, 117] on textarea "Haha I bet you do! If [PERSON_NAME] is a great match for us do we take him home…" at bounding box center [281, 134] width 207 height 35
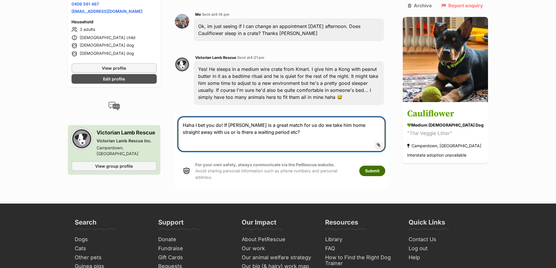
type textarea "Haha I bet you do! If [PERSON_NAME] is a great match for us do we take him home…"
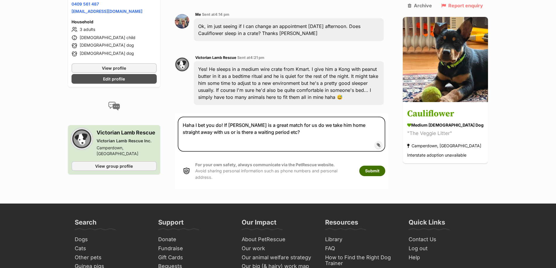
click at [384, 166] on button "Submit" at bounding box center [372, 171] width 26 height 11
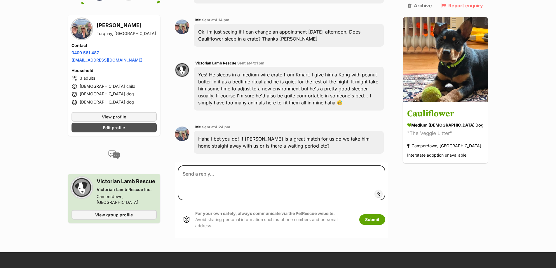
scroll to position [503, 0]
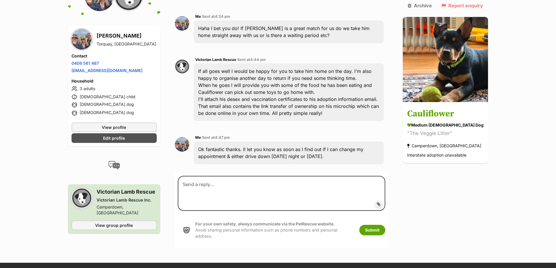
scroll to position [620, 0]
